Goal: Task Accomplishment & Management: Manage account settings

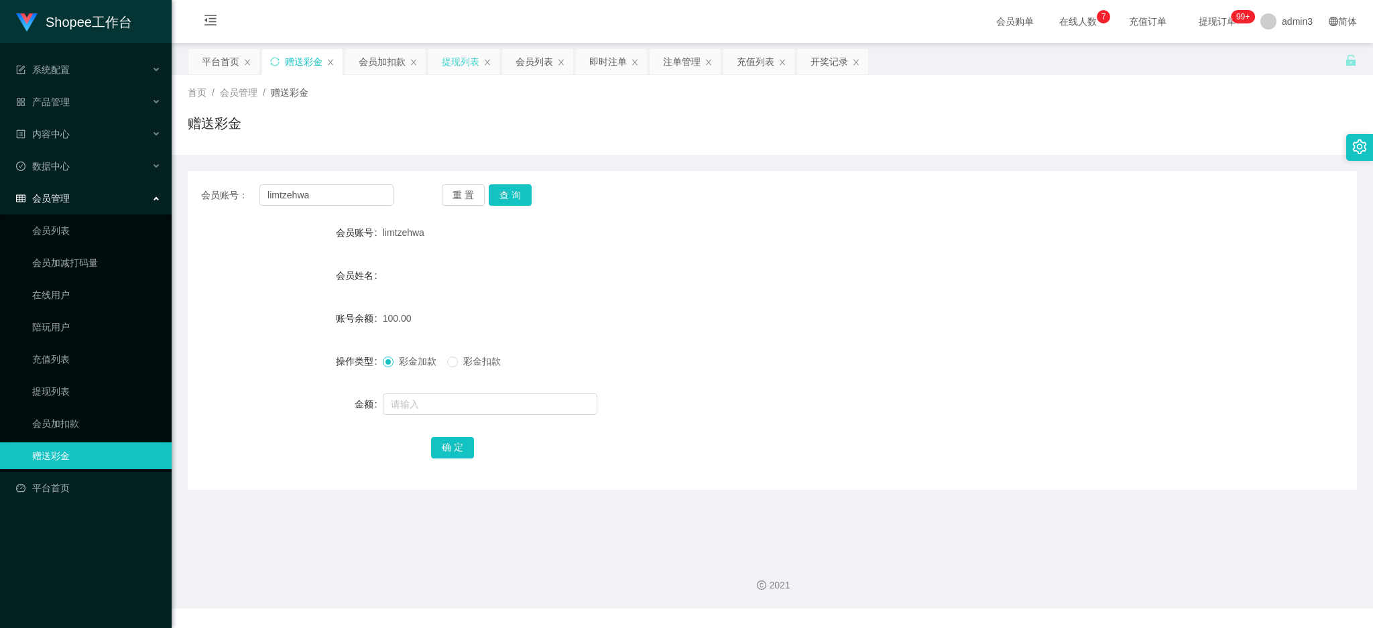
click at [469, 60] on div "提现列表" at bounding box center [461, 61] width 38 height 25
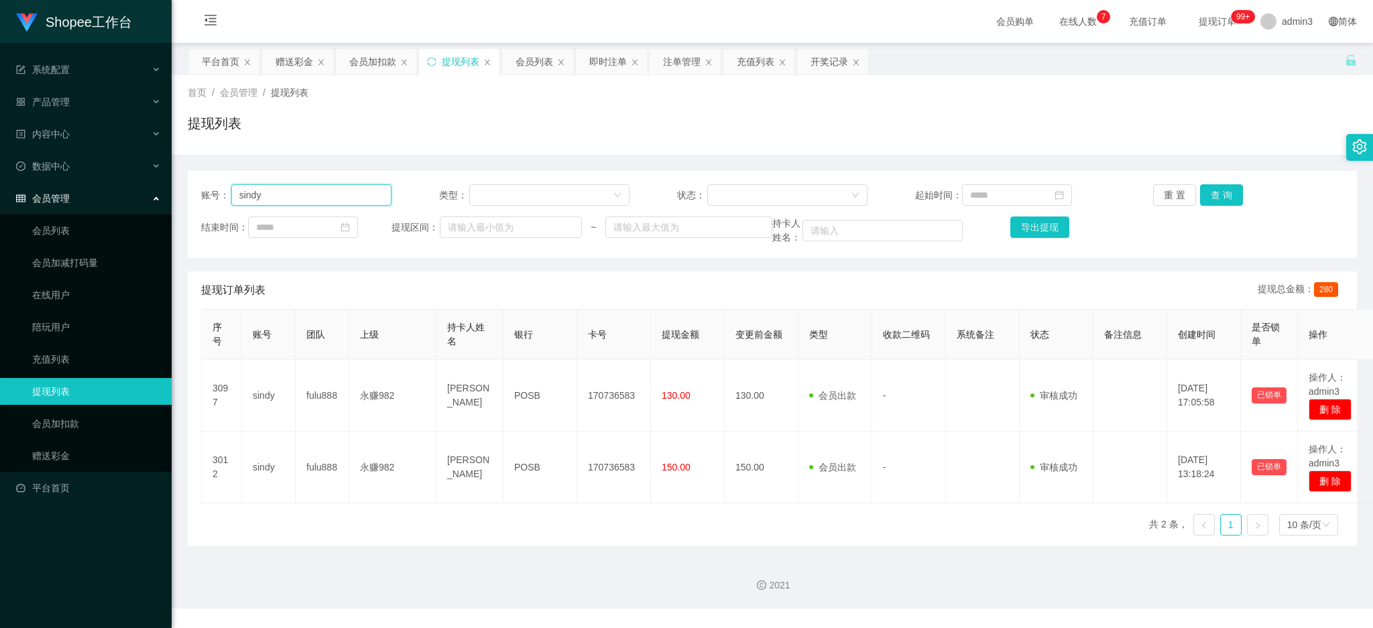
click at [292, 198] on input "sindy" at bounding box center [311, 194] width 160 height 21
paste input "Ken7600"
type input "Ken7600"
click at [1220, 192] on button "查 询" at bounding box center [1221, 194] width 43 height 21
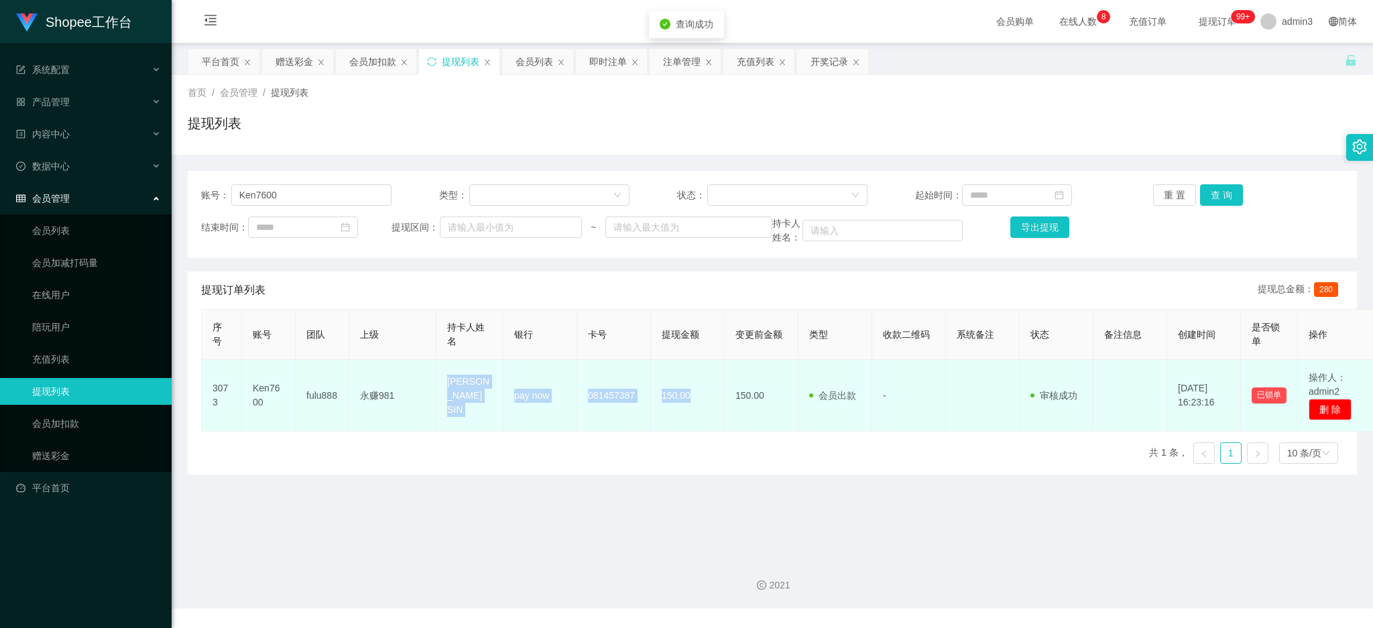
drag, startPoint x: 438, startPoint y: 375, endPoint x: 704, endPoint y: 413, distance: 268.1
click at [704, 413] on tr "3073 Ken7600 fulu888 永赚981 [PERSON_NAME] SIN pay now 081457387 150.00 150.00 会员…" at bounding box center [790, 396] width 1176 height 72
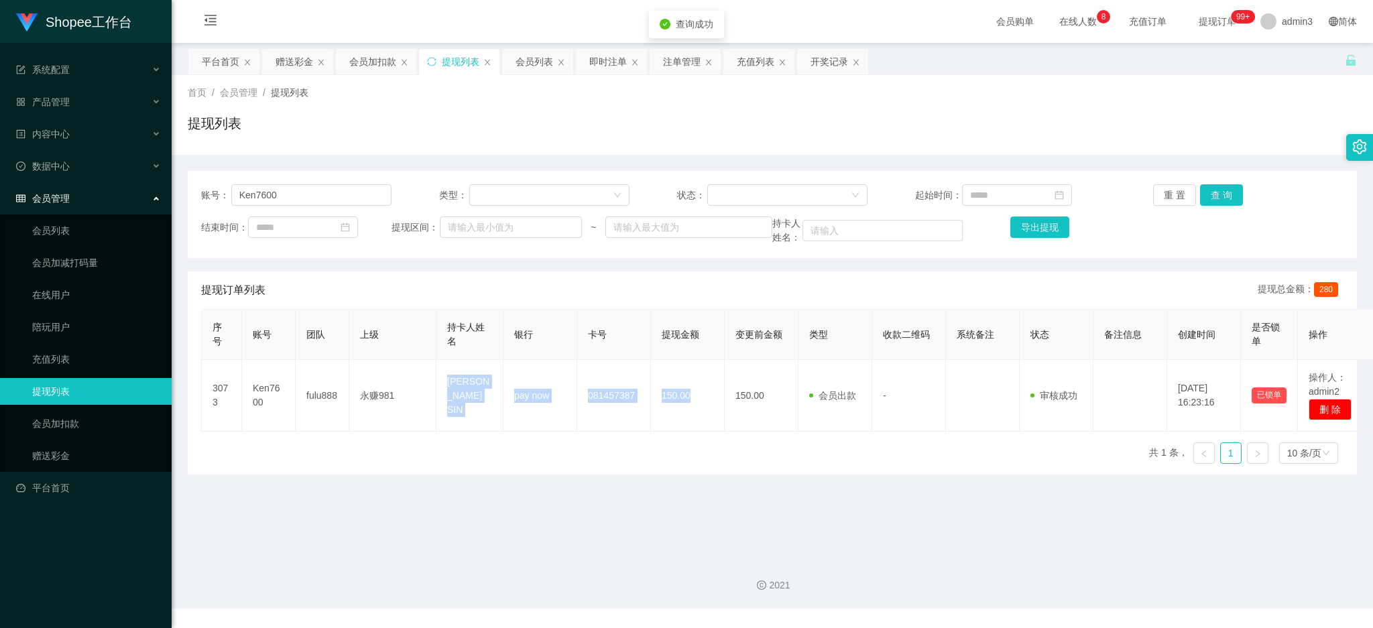
copy tr "[PERSON_NAME] SIN pay now 081457387 150.00"
click at [613, 508] on main "关闭左侧 关闭右侧 关闭其它 刷新页面 平台首页 赠送彩金 会员加扣款 提现列表 会员列表 即时注单 注单管理 充值列表 开奖记录 首页 / 会员管理 / 提…" at bounding box center [772, 294] width 1201 height 503
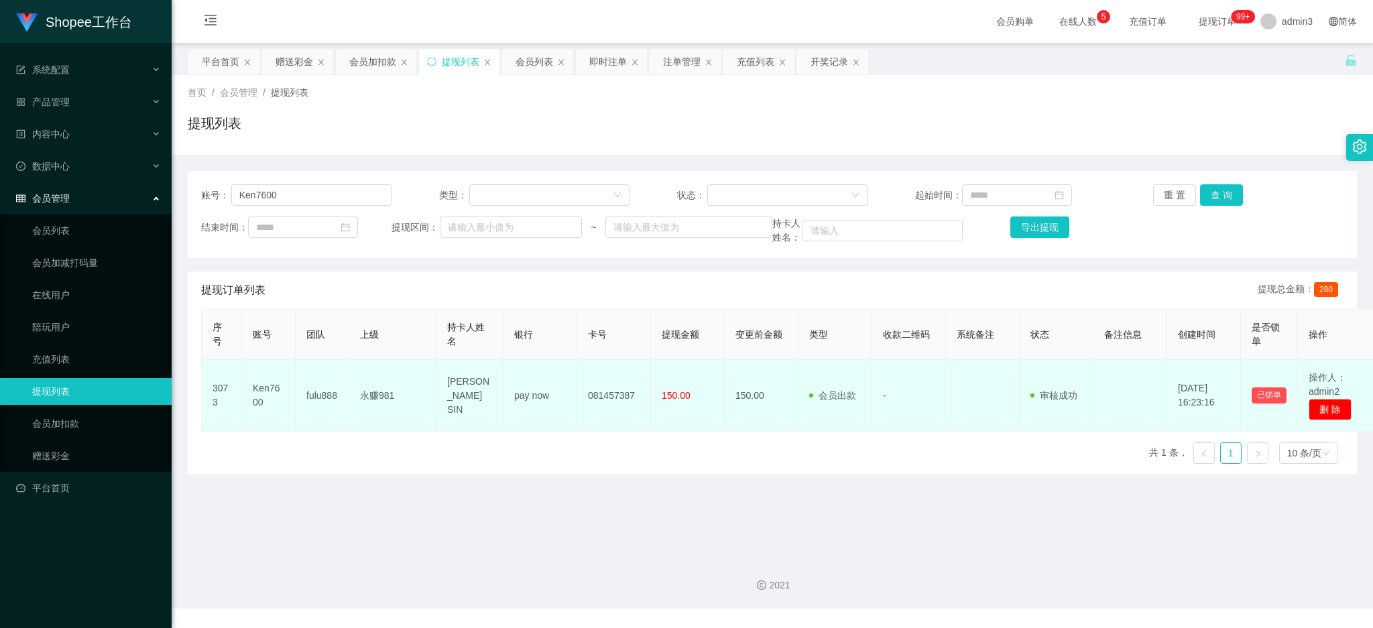
click at [524, 421] on td "pay now" at bounding box center [540, 396] width 74 height 72
drag, startPoint x: 440, startPoint y: 373, endPoint x: 574, endPoint y: 595, distance: 258.8
click at [699, 421] on tr "3073 Ken7600 fulu888 永赚981 [PERSON_NAME] SIN pay now 081457387 150.00 150.00 会员…" at bounding box center [790, 396] width 1176 height 72
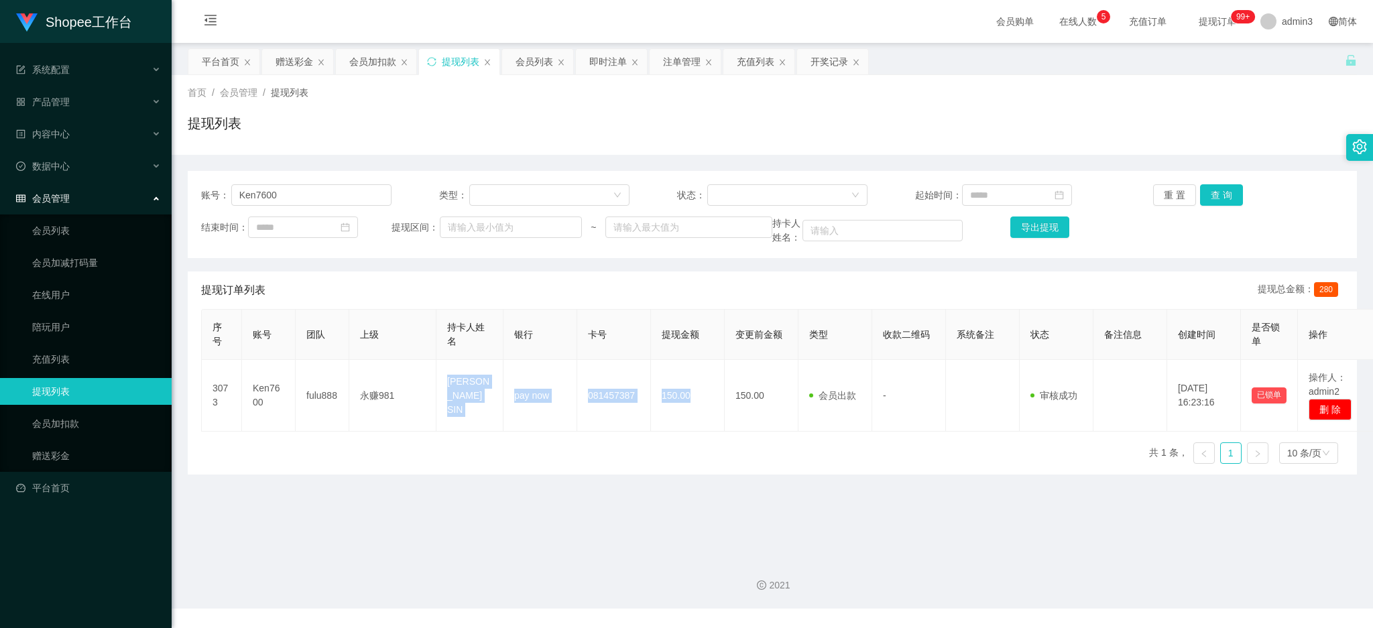
copy tr "[PERSON_NAME] SIN pay now 081457387 150.00"
click at [643, 515] on main "关闭左侧 关闭右侧 关闭其它 刷新页面 平台首页 赠送彩金 会员加扣款 提现列表 会员列表 即时注单 注单管理 充值列表 开奖记录 首页 / 会员管理 / 提…" at bounding box center [772, 294] width 1201 height 503
click at [696, 444] on div "序号 账号 团队 上级 持卡人姓名 银行 卡号 提现金额 变更前金额 类型 收款二维码 系统备注 状态 备注信息 创建时间 是否锁单 操作 3073 Ken7…" at bounding box center [772, 392] width 1142 height 166
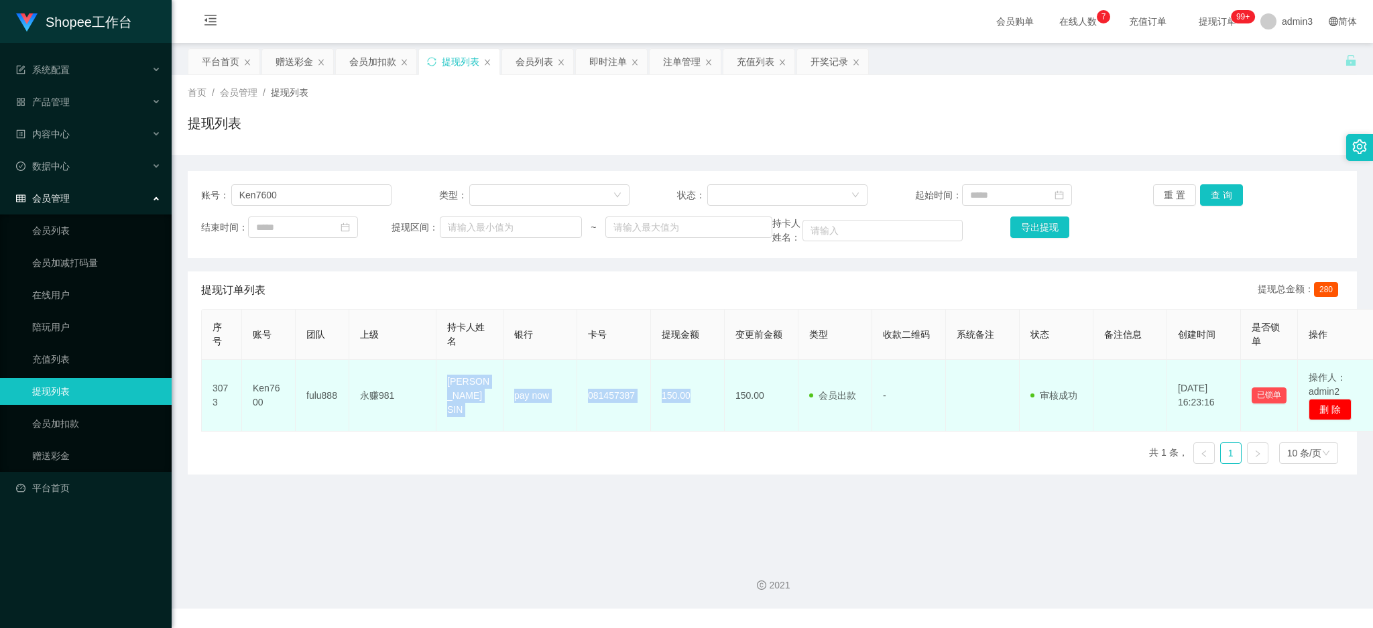
drag, startPoint x: 447, startPoint y: 376, endPoint x: 687, endPoint y: 405, distance: 241.7
click at [687, 405] on tr "3073 Ken7600 fulu888 永赚981 [PERSON_NAME] SIN pay now 081457387 150.00 150.00 会员…" at bounding box center [790, 396] width 1176 height 72
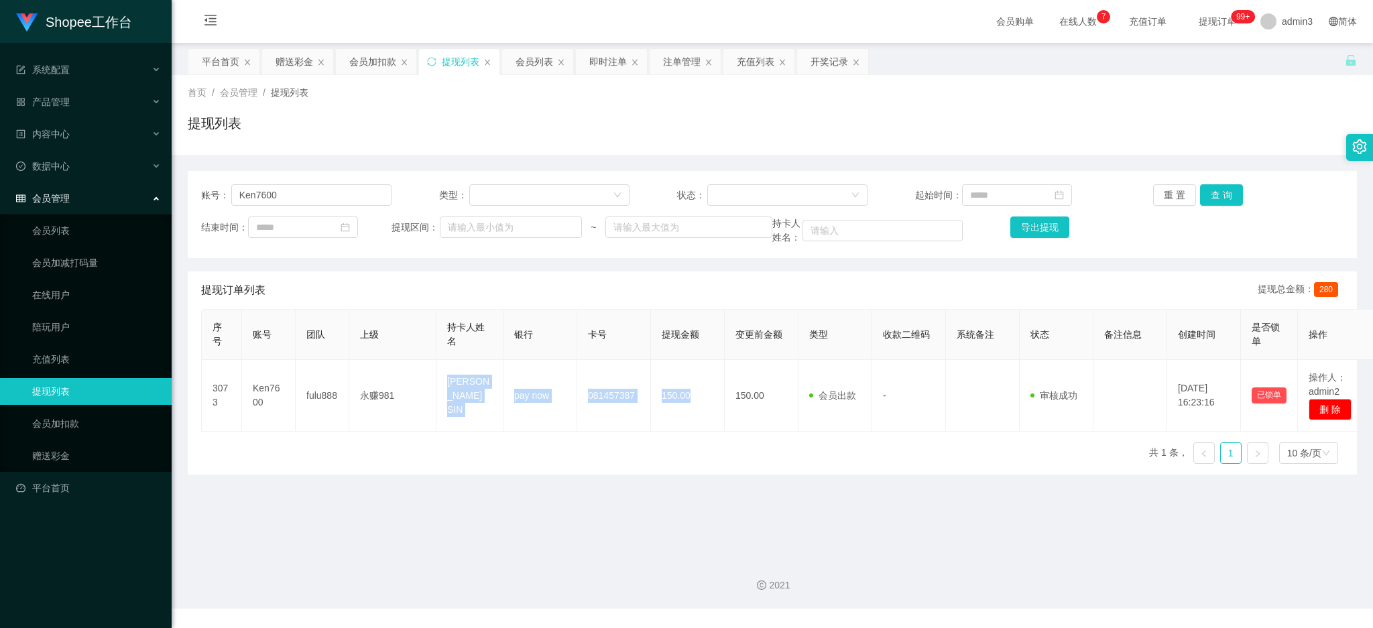
copy tr "[PERSON_NAME] SIN pay now 081457387 150.00"
click at [628, 434] on div "序号 账号 团队 上级 持卡人姓名 银行 卡号 提现金额 变更前金额 类型 收款二维码 系统备注 状态 备注信息 创建时间 是否锁单 操作 3073 Ken7…" at bounding box center [772, 392] width 1142 height 166
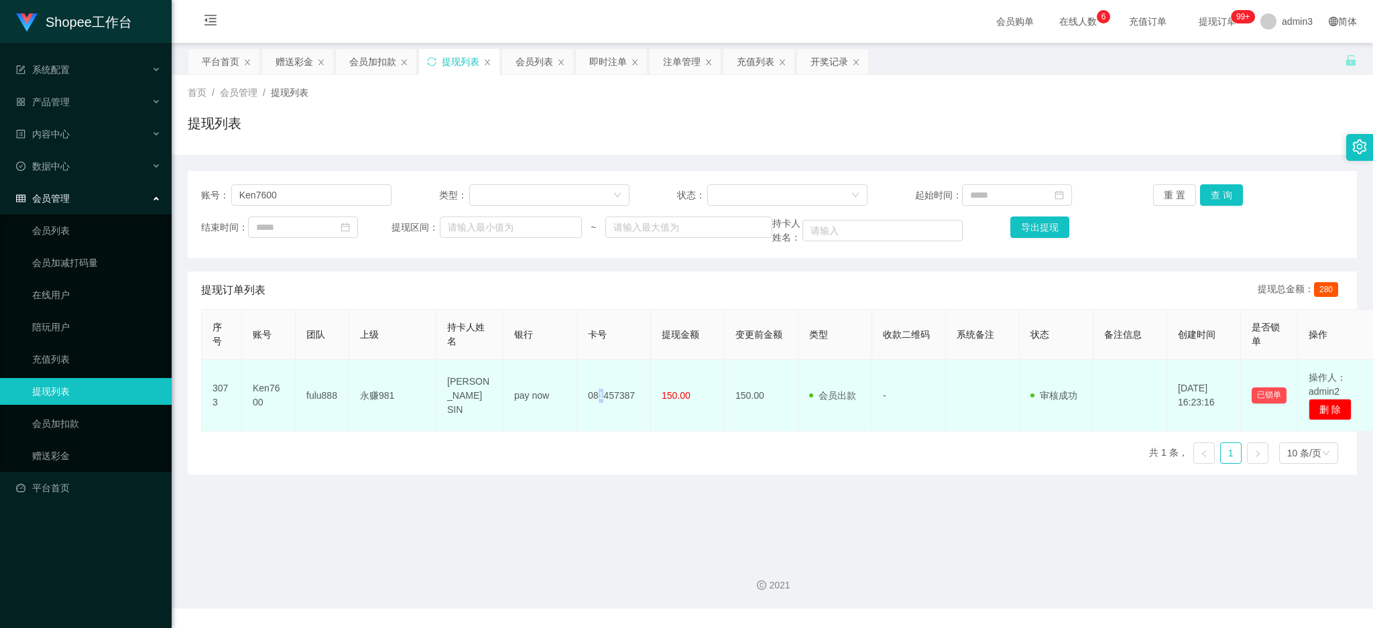
click at [595, 389] on td "081457387" at bounding box center [614, 396] width 74 height 72
click at [607, 395] on td "081457387" at bounding box center [614, 396] width 74 height 72
click at [619, 395] on td "081457387" at bounding box center [614, 396] width 74 height 72
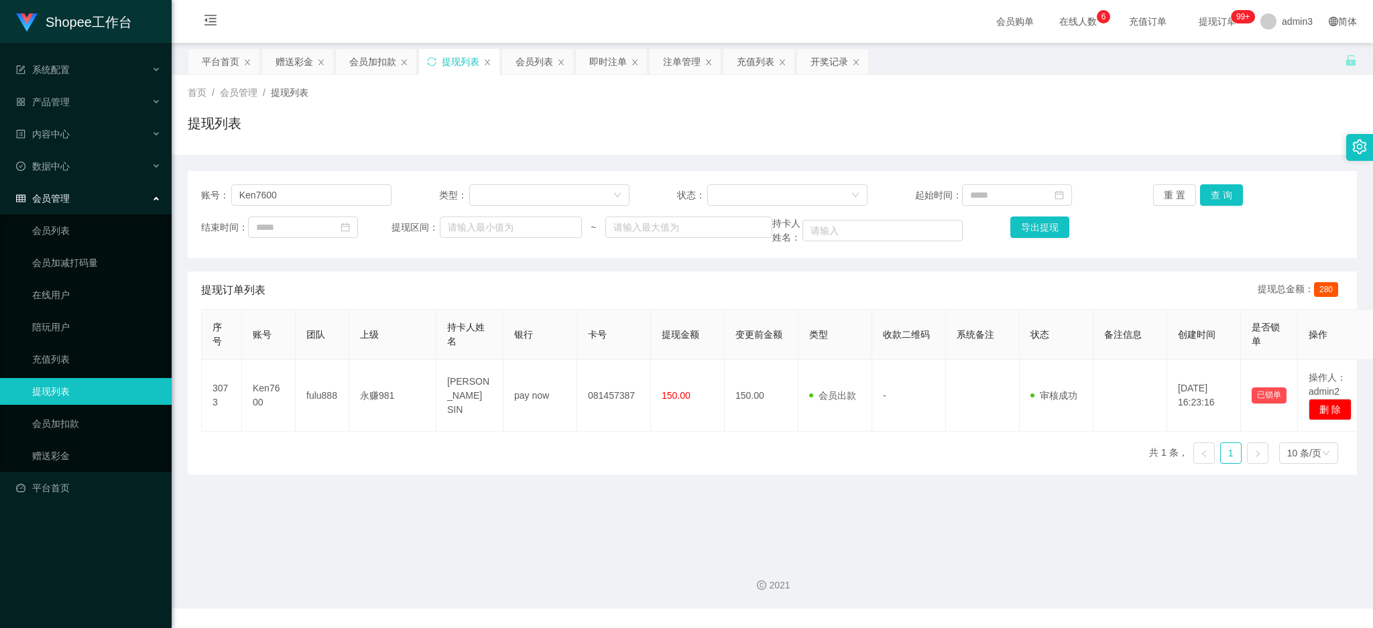
drag, startPoint x: 628, startPoint y: 395, endPoint x: 595, endPoint y: 432, distance: 49.9
click at [629, 395] on td "081457387" at bounding box center [614, 396] width 74 height 72
drag, startPoint x: 438, startPoint y: 243, endPoint x: 419, endPoint y: 245, distance: 18.9
click at [438, 243] on div "结束时间： 提现区间： ~ 持卡人姓名： 导出提现" at bounding box center [772, 230] width 1142 height 28
click at [263, 200] on input "Ken7600" at bounding box center [311, 194] width 160 height 21
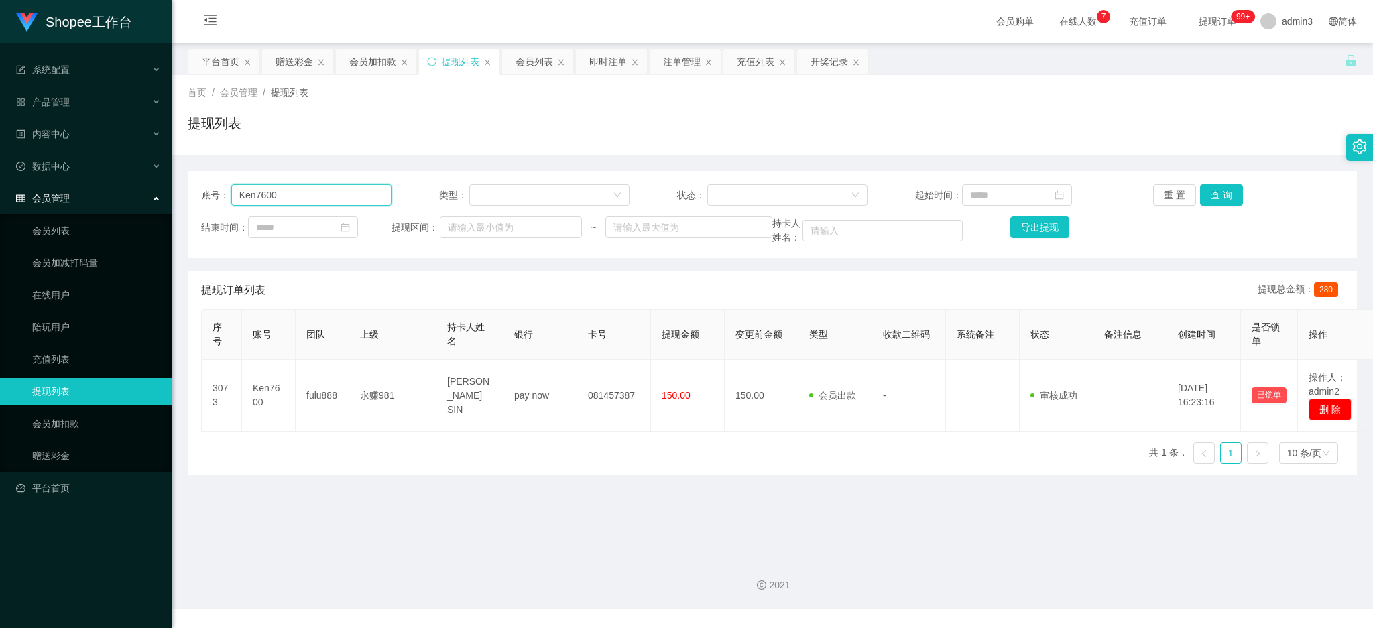
click at [263, 200] on input "Ken7600" at bounding box center [311, 194] width 160 height 21
drag, startPoint x: 530, startPoint y: 65, endPoint x: 531, endPoint y: 87, distance: 22.1
click at [530, 65] on div "会员列表" at bounding box center [534, 61] width 38 height 25
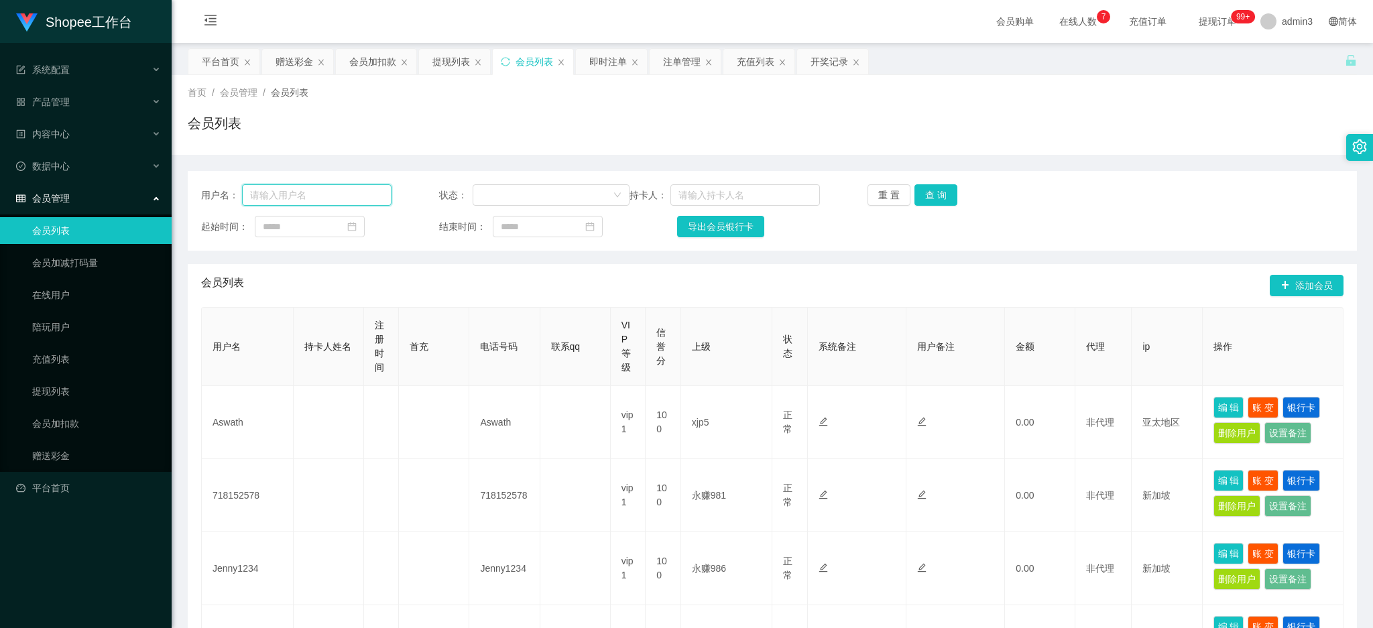
click at [305, 196] on input "text" at bounding box center [316, 194] width 149 height 21
paste input "Ken7600"
type input "Ken7600"
click at [934, 186] on button "查 询" at bounding box center [935, 194] width 43 height 21
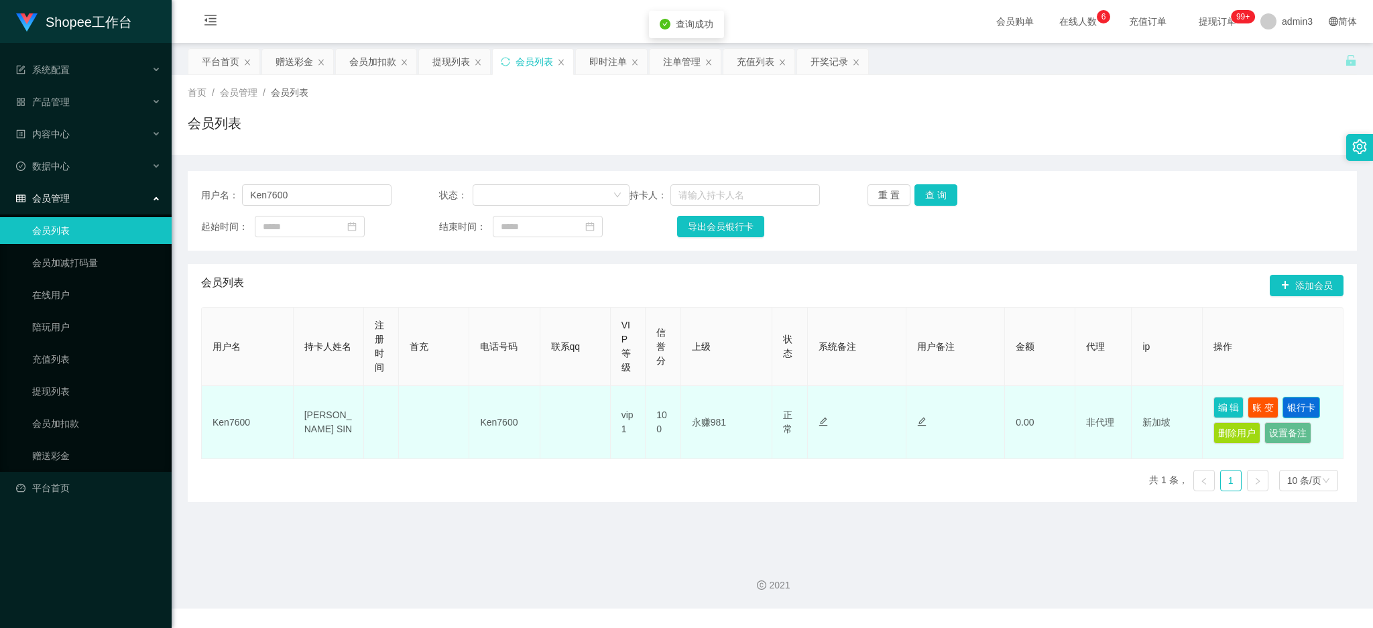
click at [1295, 410] on button "银行卡" at bounding box center [1301, 407] width 38 height 21
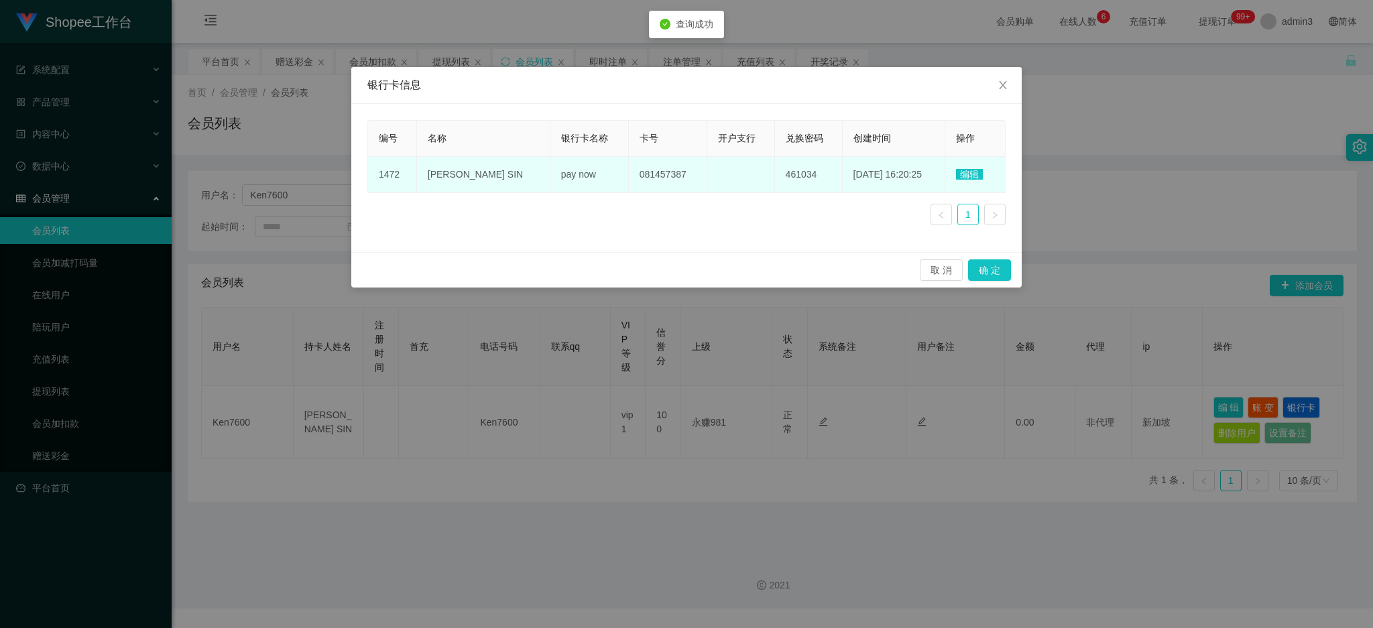
click at [958, 175] on span "编辑" at bounding box center [969, 174] width 27 height 11
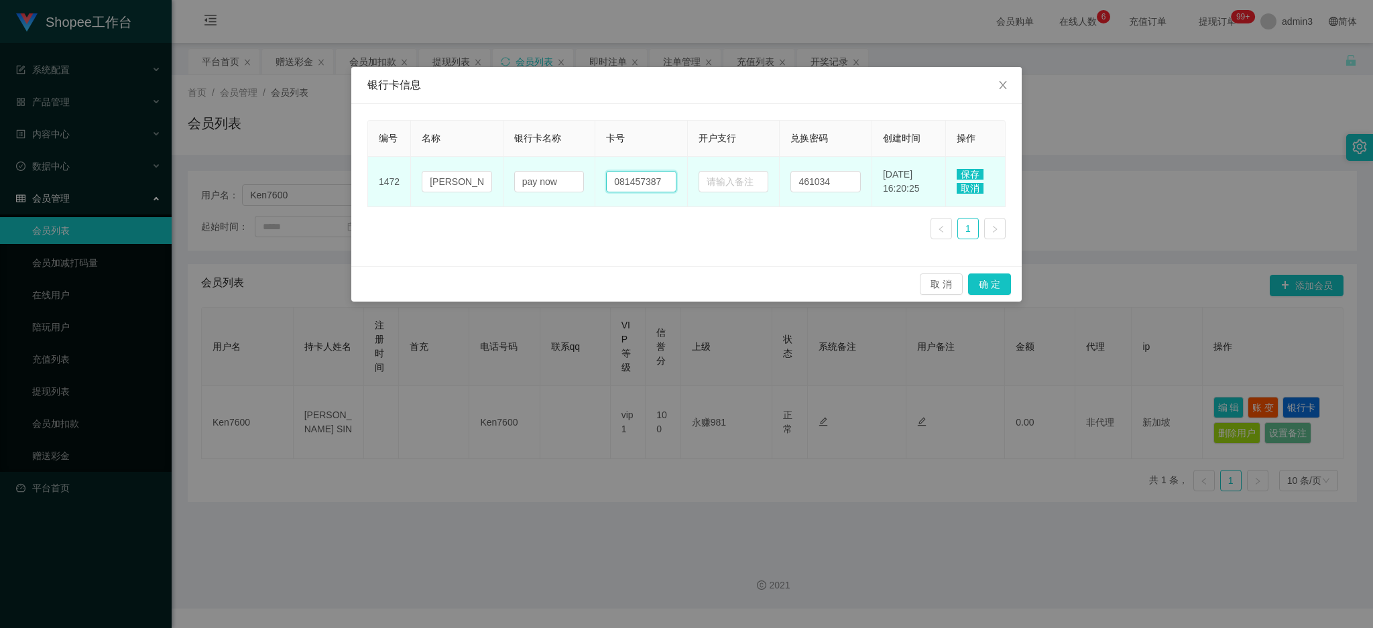
drag, startPoint x: 617, startPoint y: 182, endPoint x: 609, endPoint y: 180, distance: 8.2
click at [609, 180] on input "081457387" at bounding box center [641, 181] width 70 height 21
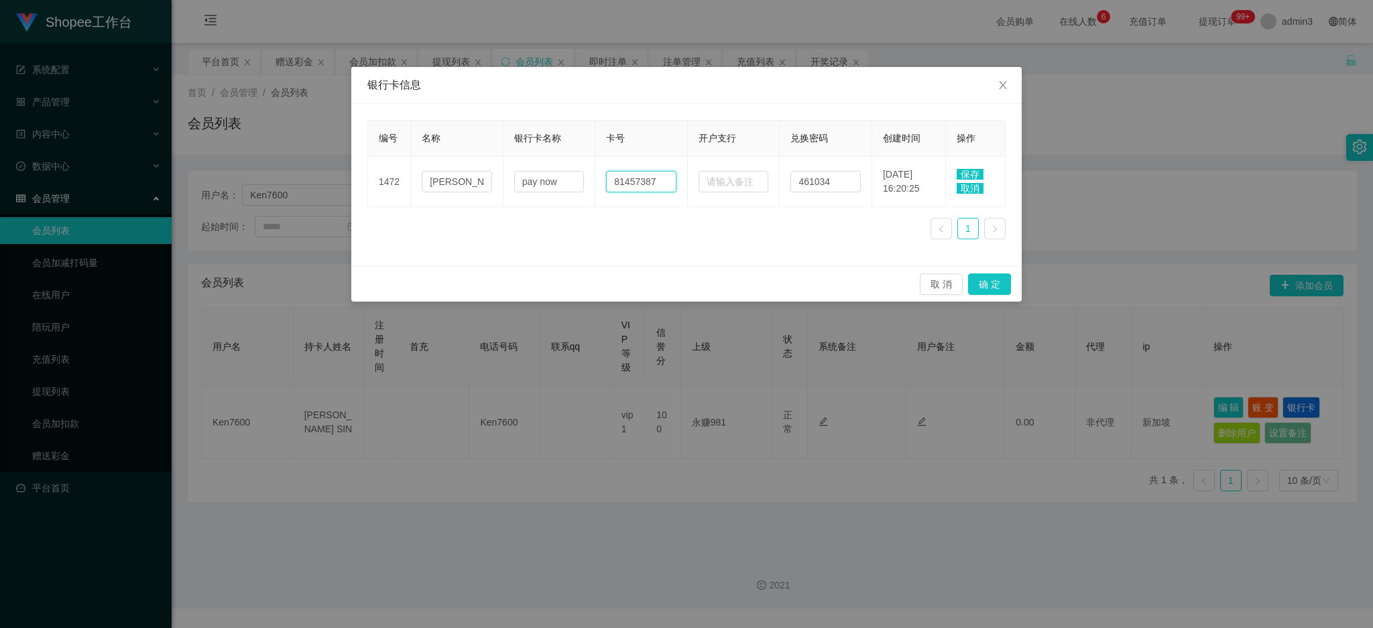
type input "81457387"
click at [977, 166] on td "保存 取消" at bounding box center [976, 182] width 60 height 50
click at [971, 168] on td "保存 取消" at bounding box center [976, 182] width 60 height 50
click at [971, 176] on span "保存" at bounding box center [969, 174] width 27 height 11
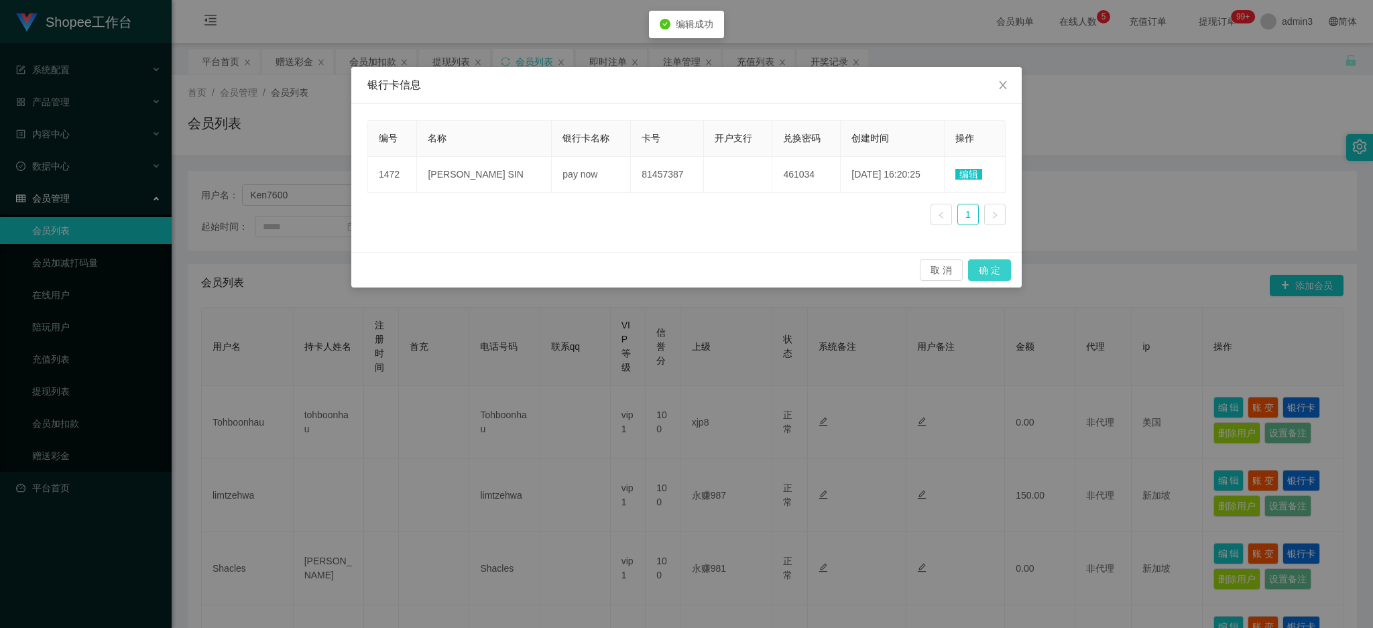
click at [982, 272] on button "确 定" at bounding box center [989, 269] width 43 height 21
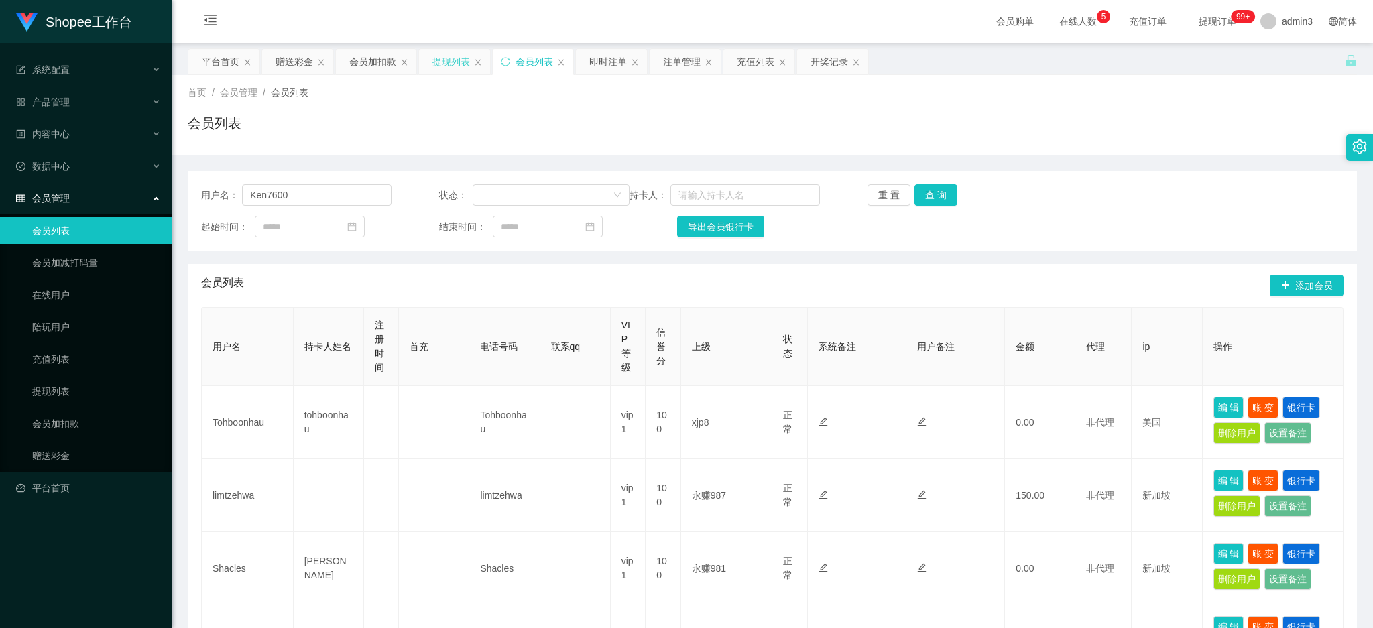
click at [430, 67] on div "提现列表" at bounding box center [454, 61] width 71 height 25
click at [446, 62] on div "提现列表" at bounding box center [451, 61] width 38 height 25
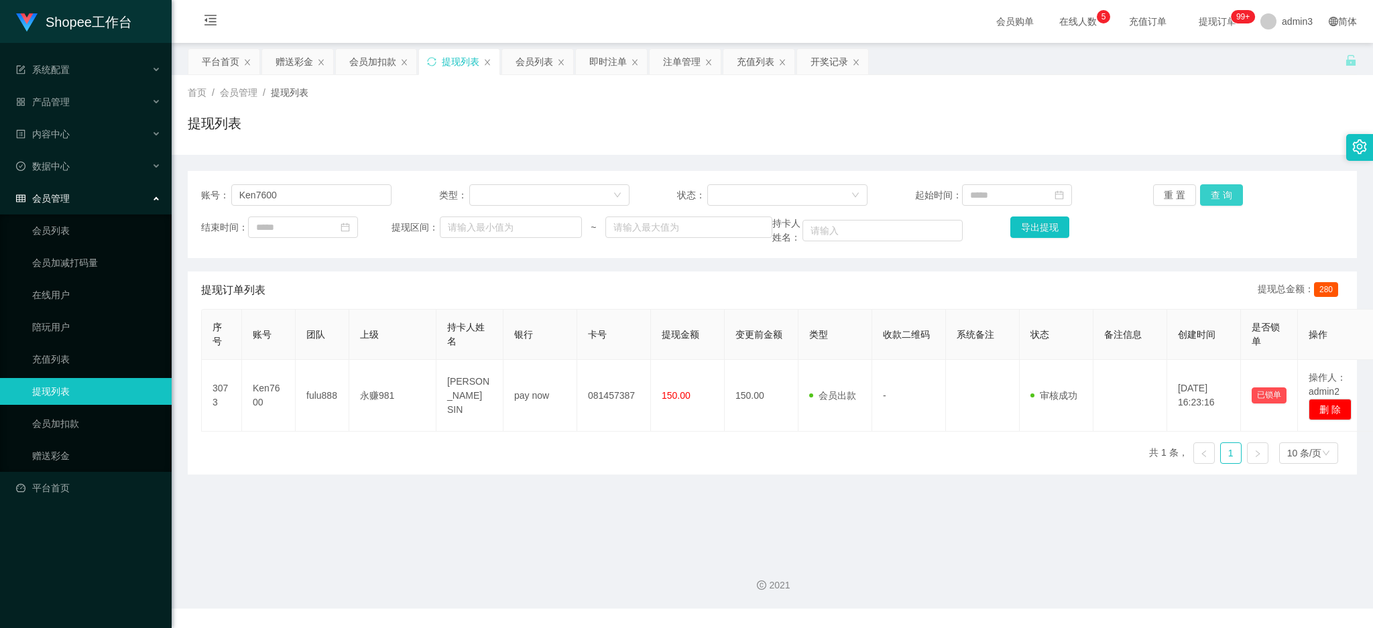
click at [1225, 197] on button "查 询" at bounding box center [1221, 194] width 43 height 21
drag, startPoint x: 442, startPoint y: 375, endPoint x: 629, endPoint y: 460, distance: 205.7
click at [690, 414] on tr "3073 Ken7600 fulu888 永赚981 [PERSON_NAME] SIN pay now 81457387 150.00 150.00 会员出…" at bounding box center [790, 396] width 1176 height 72
copy tr "[PERSON_NAME] SIN pay now 81457387 150.00"
